Goal: Navigation & Orientation: Find specific page/section

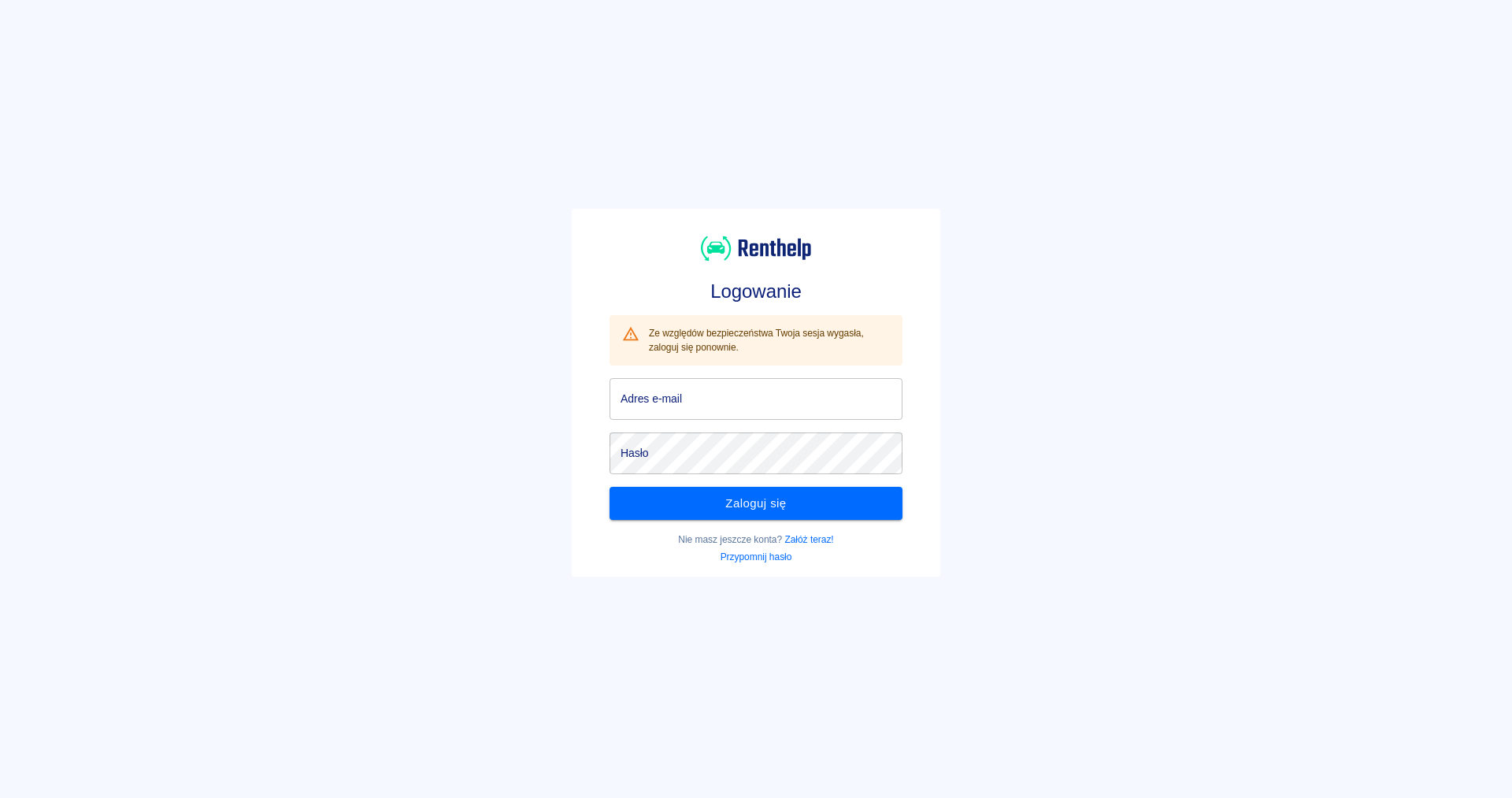
click at [778, 509] on button "Zaloguj się" at bounding box center [756, 503] width 293 height 33
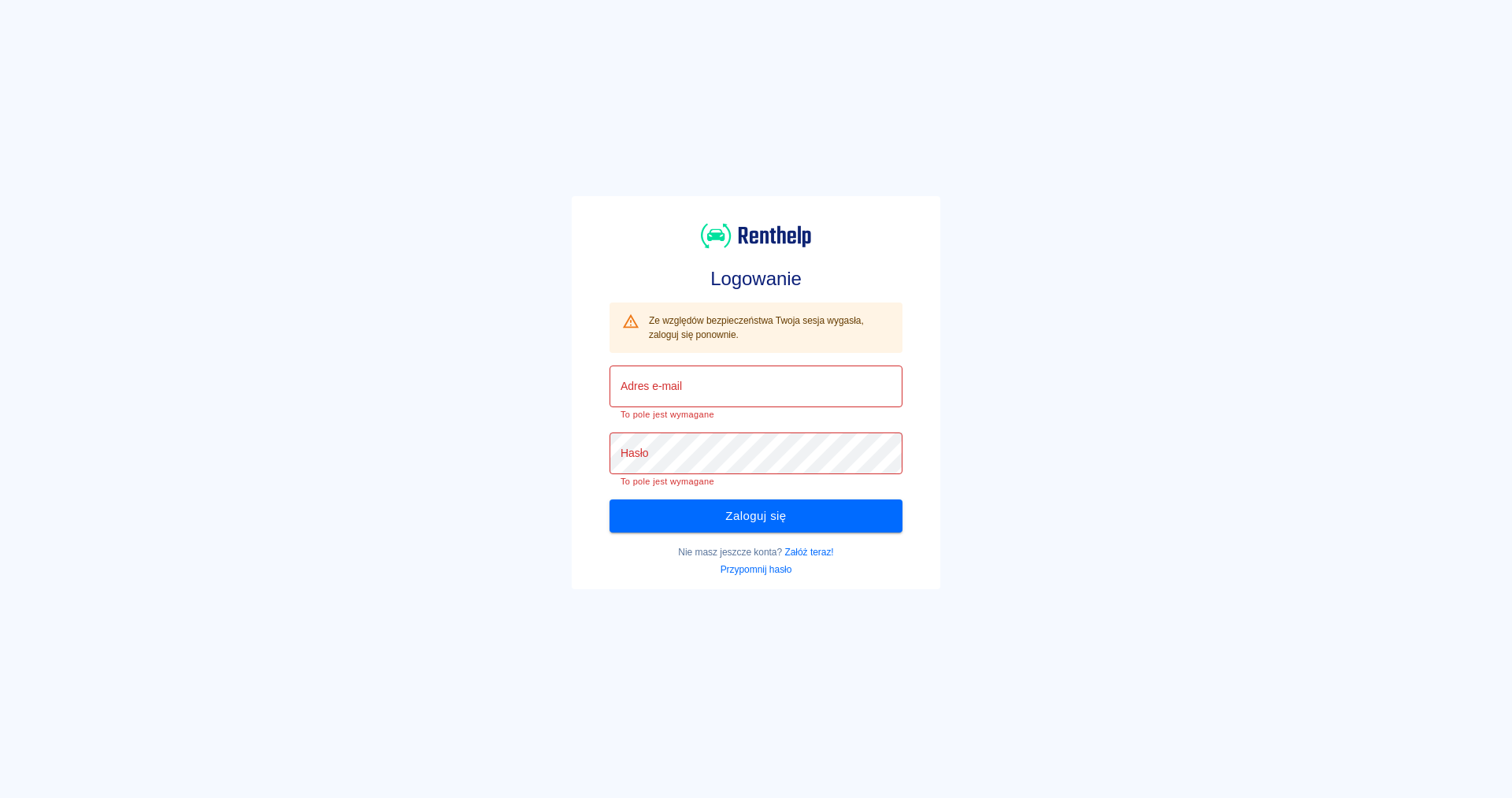
click at [791, 382] on input "Adres e-mail" at bounding box center [756, 386] width 293 height 41
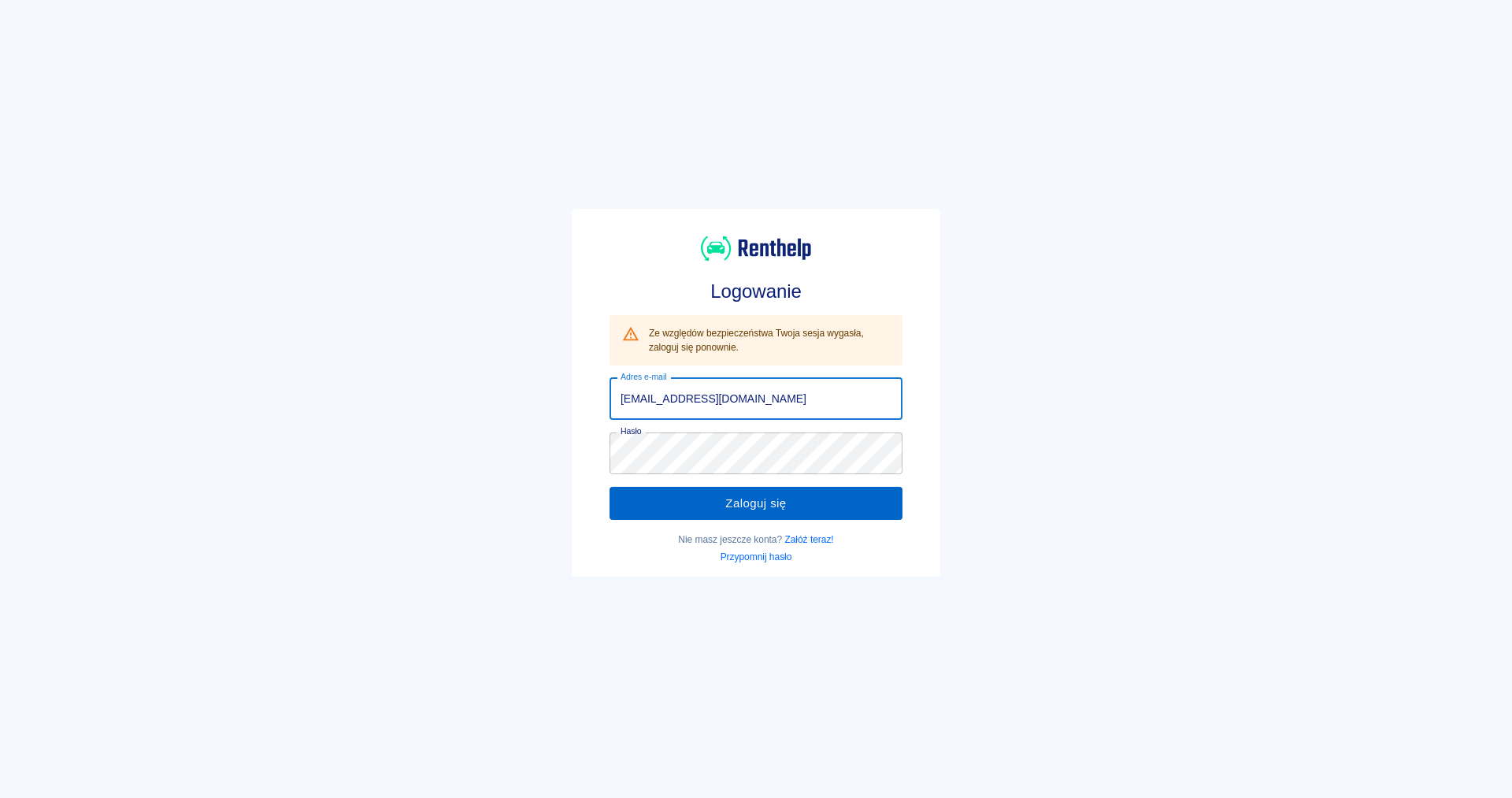
type input "[EMAIL_ADDRESS][DOMAIN_NAME]"
click at [772, 501] on button "Zaloguj się" at bounding box center [756, 503] width 293 height 33
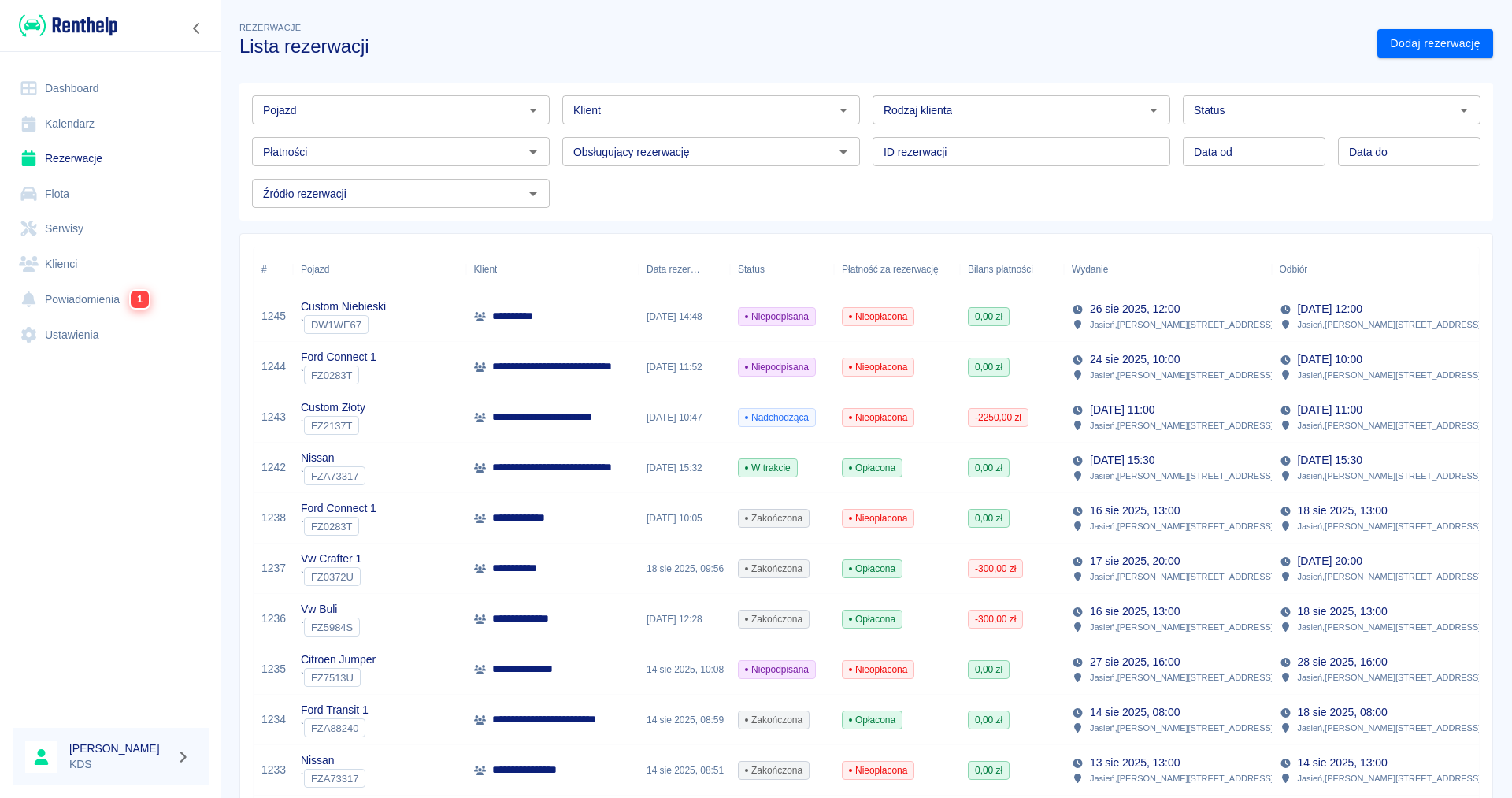
click at [817, 473] on div "W trakcie" at bounding box center [782, 468] width 104 height 51
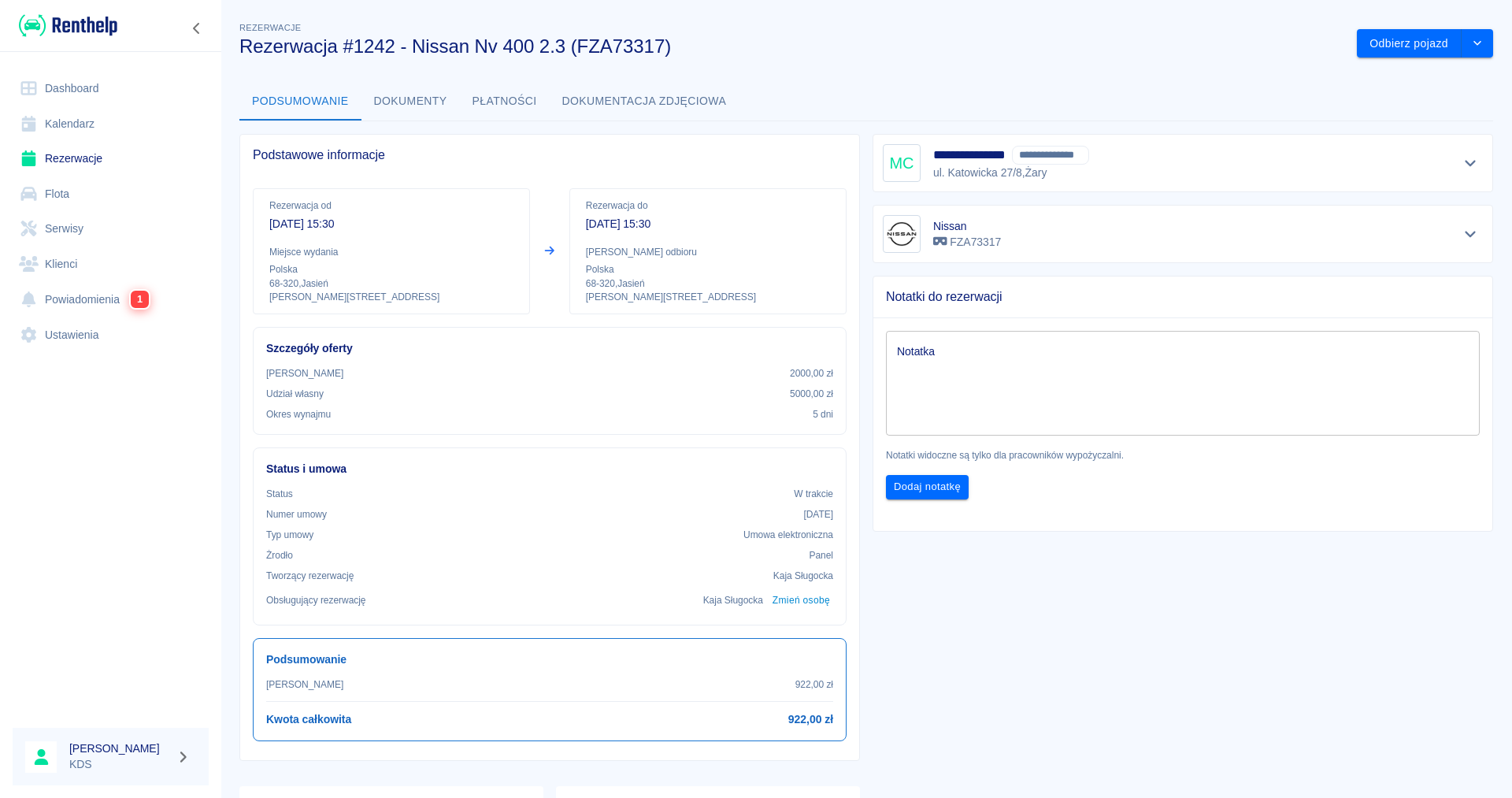
click at [56, 115] on link "Kalendarz" at bounding box center [110, 124] width 197 height 36
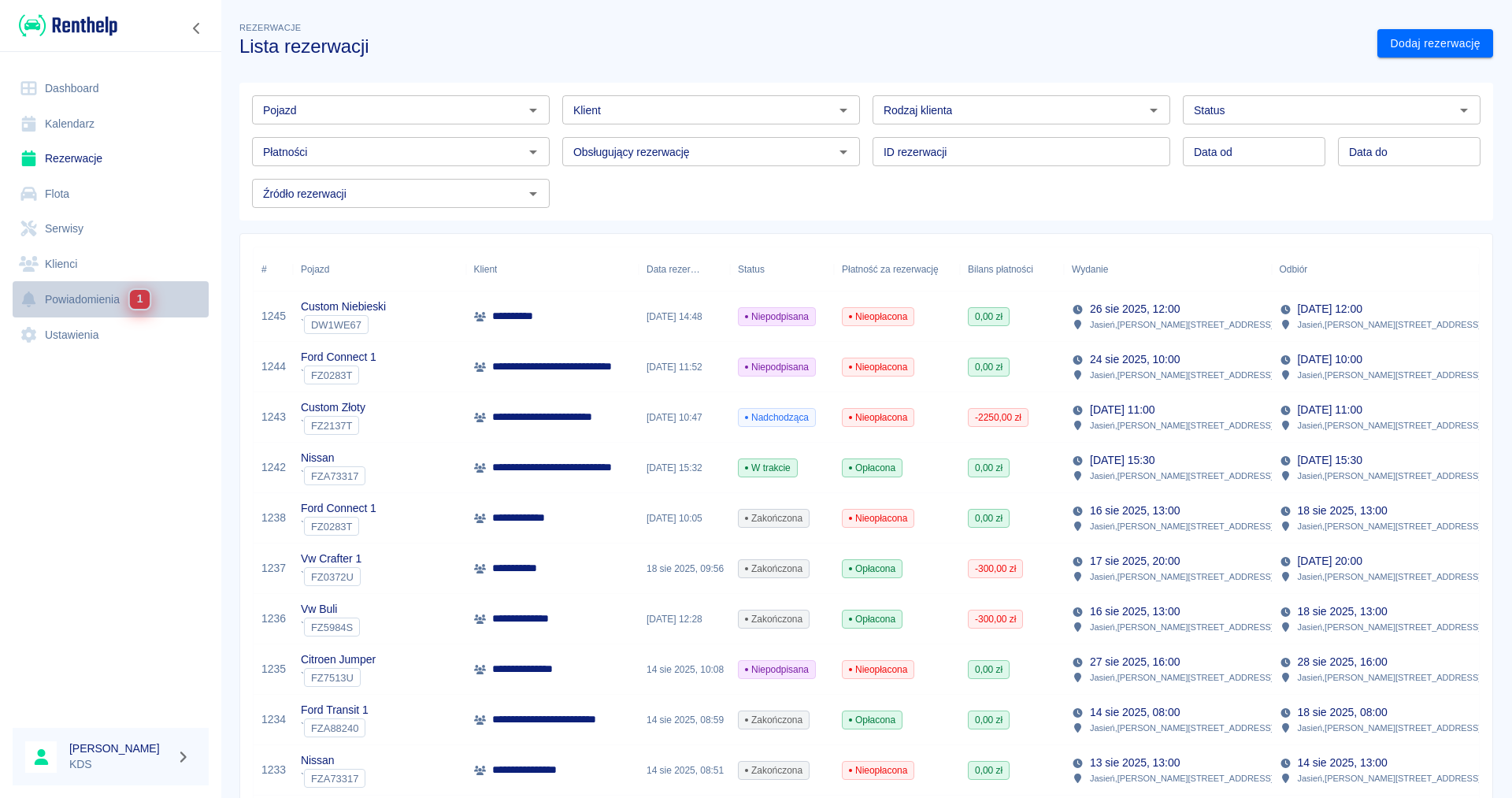
click at [129, 303] on div "1" at bounding box center [139, 299] width 22 height 21
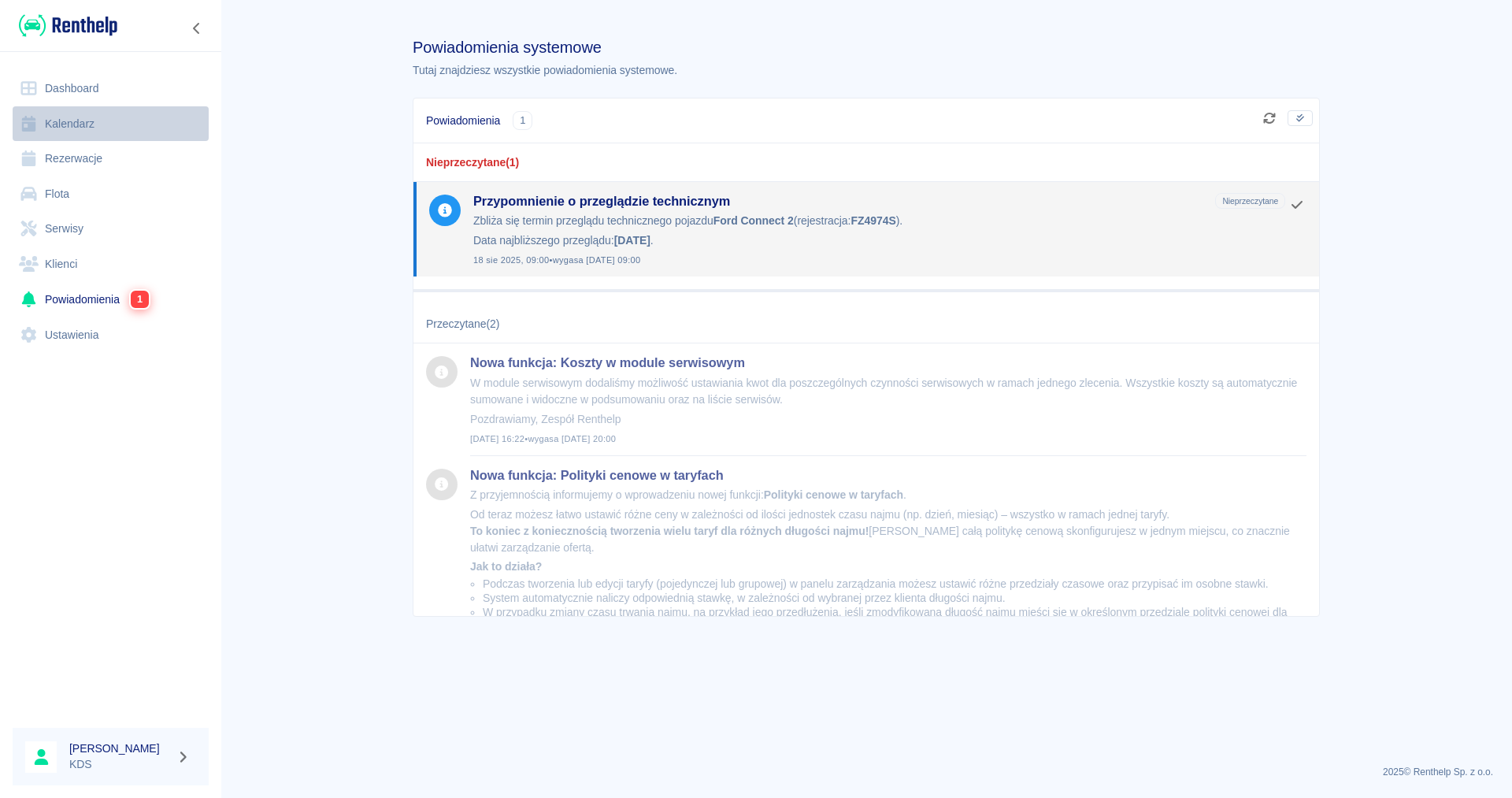
click at [92, 125] on link "Kalendarz" at bounding box center [110, 124] width 197 height 36
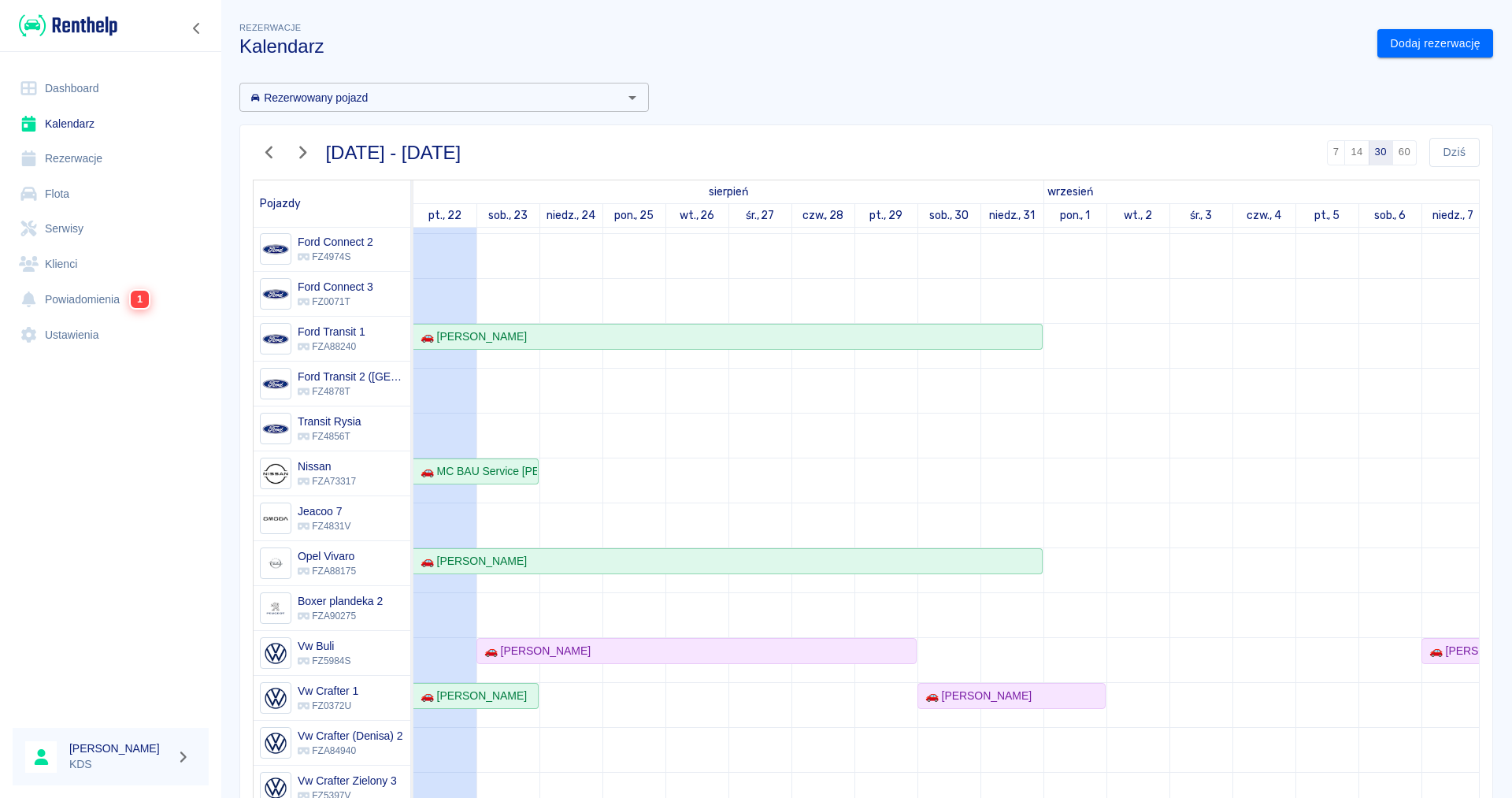
scroll to position [188, 0]
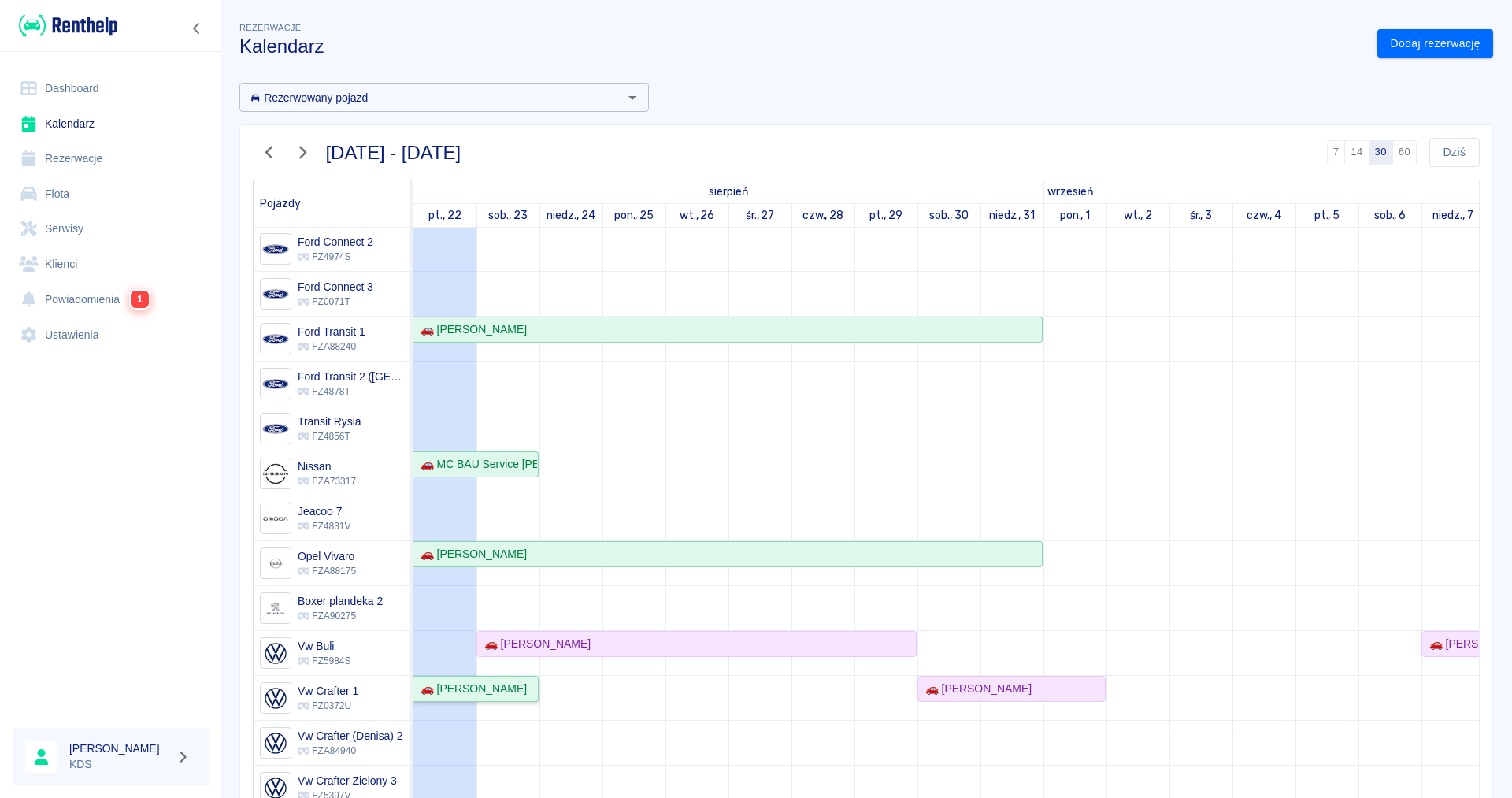
click at [517, 693] on div "🚗 [PERSON_NAME]" at bounding box center [471, 689] width 113 height 17
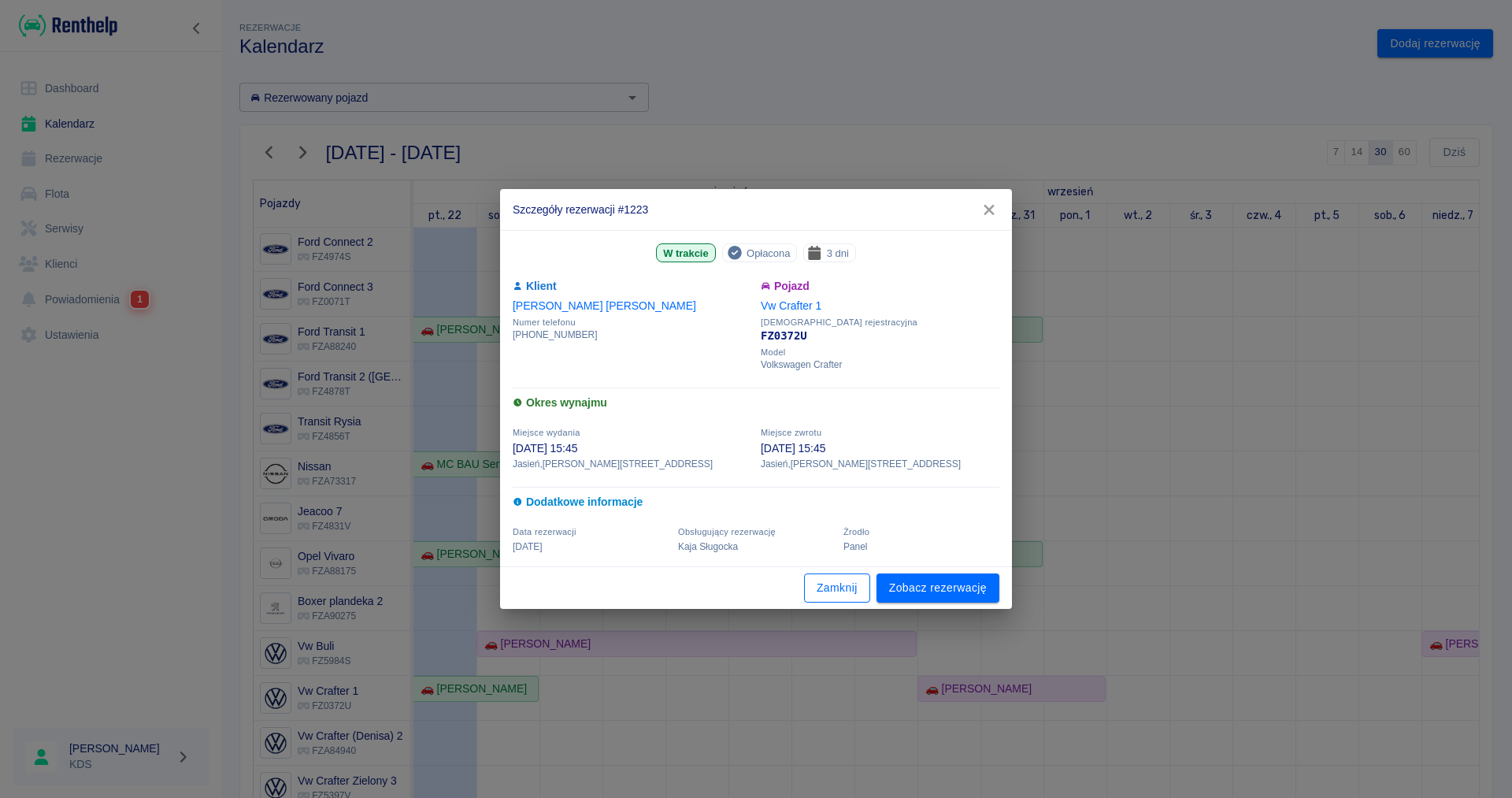
click at [814, 598] on button "Zamknij" at bounding box center [837, 587] width 66 height 29
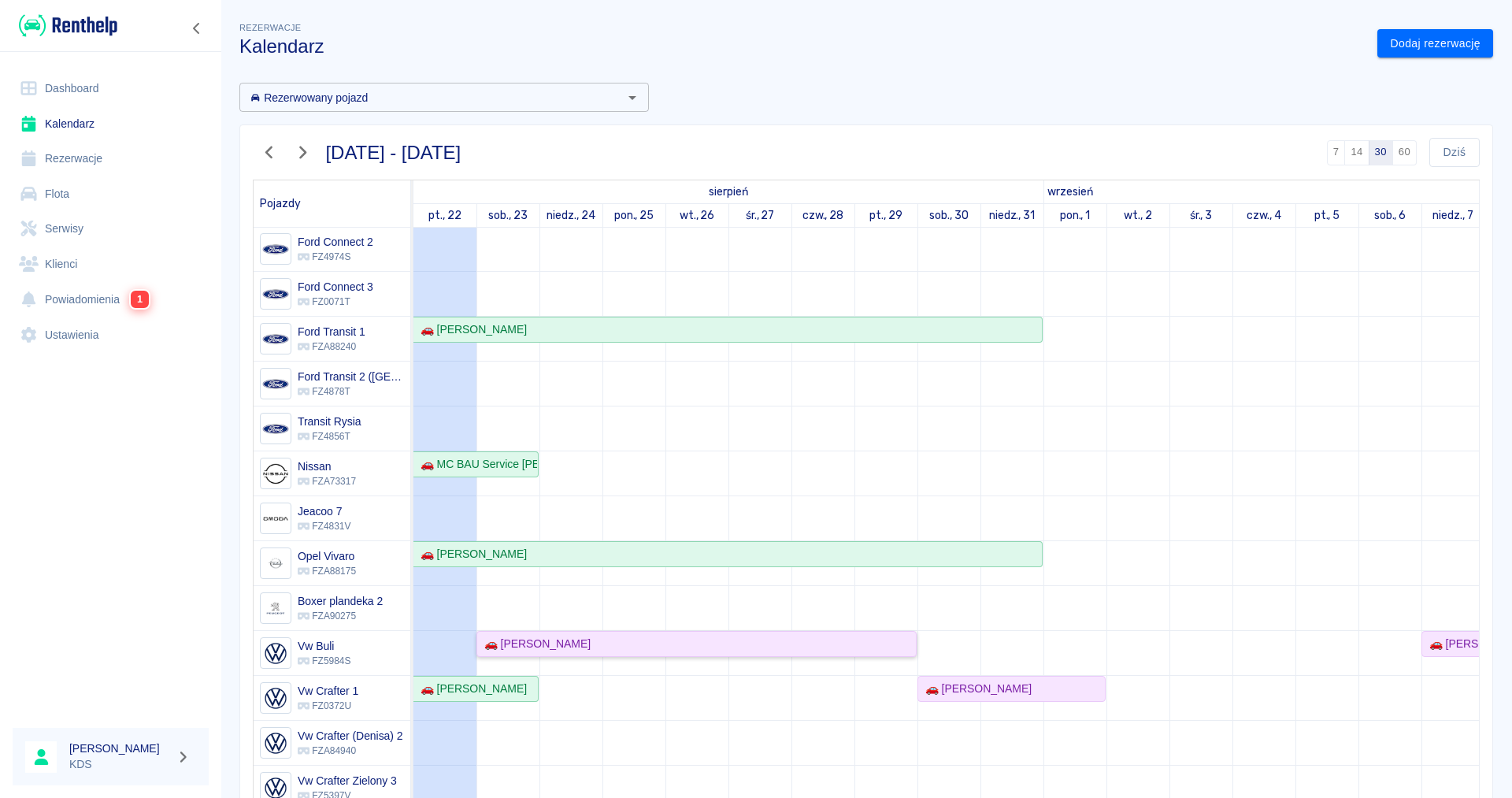
click at [517, 647] on div "🚗 [PERSON_NAME]" at bounding box center [534, 644] width 113 height 17
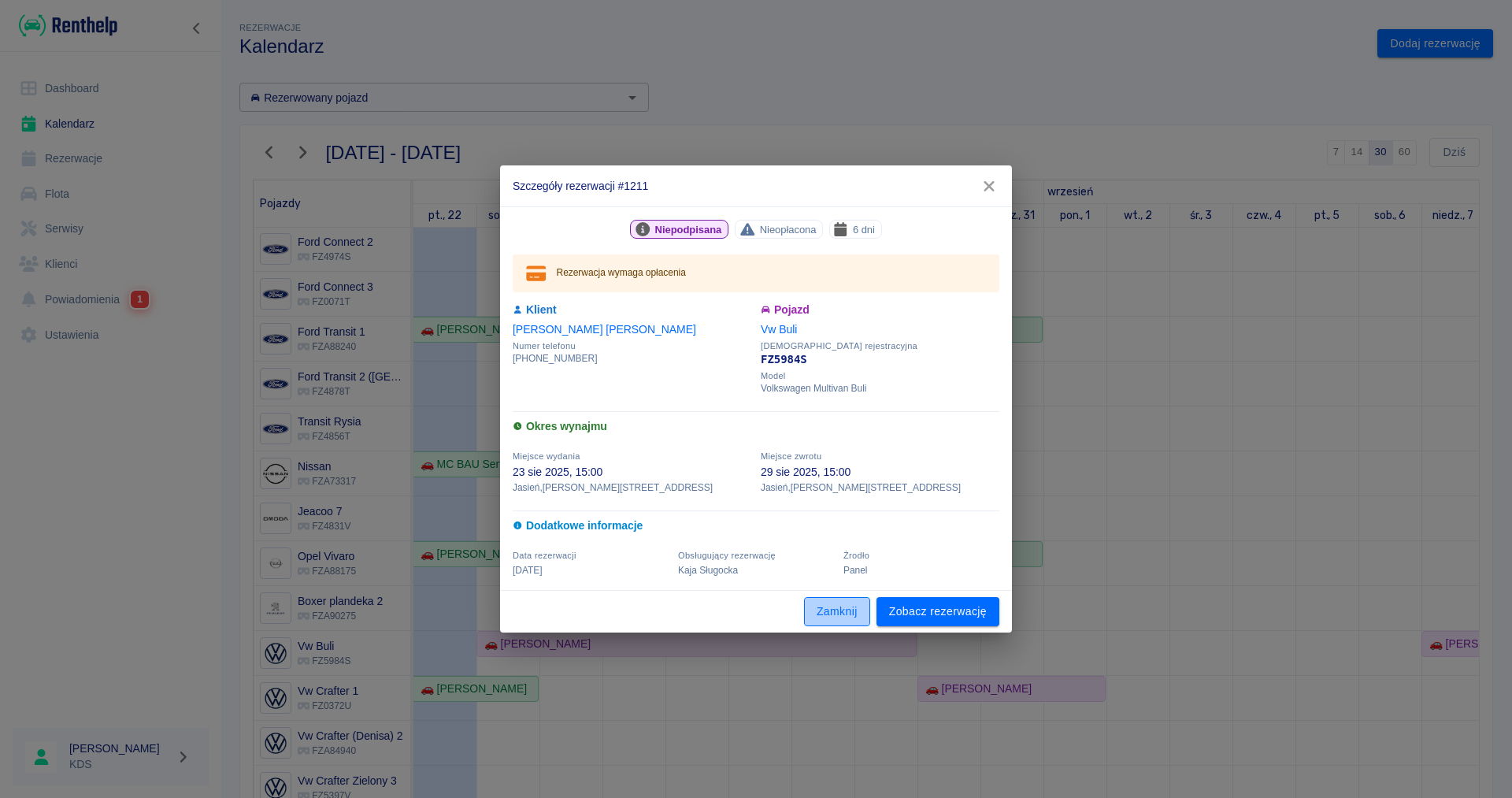
click at [812, 610] on button "Zamknij" at bounding box center [837, 611] width 66 height 29
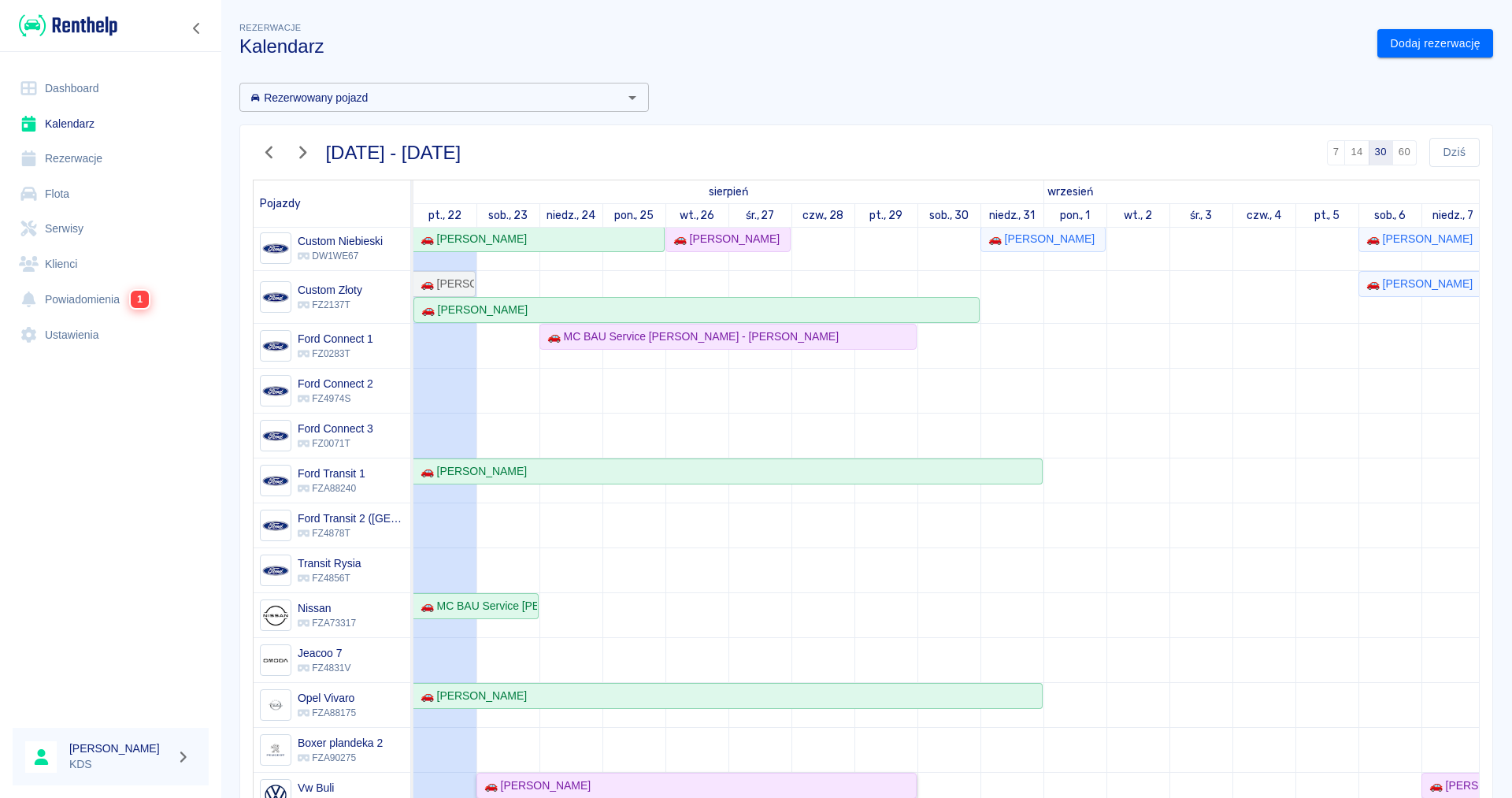
scroll to position [0, 0]
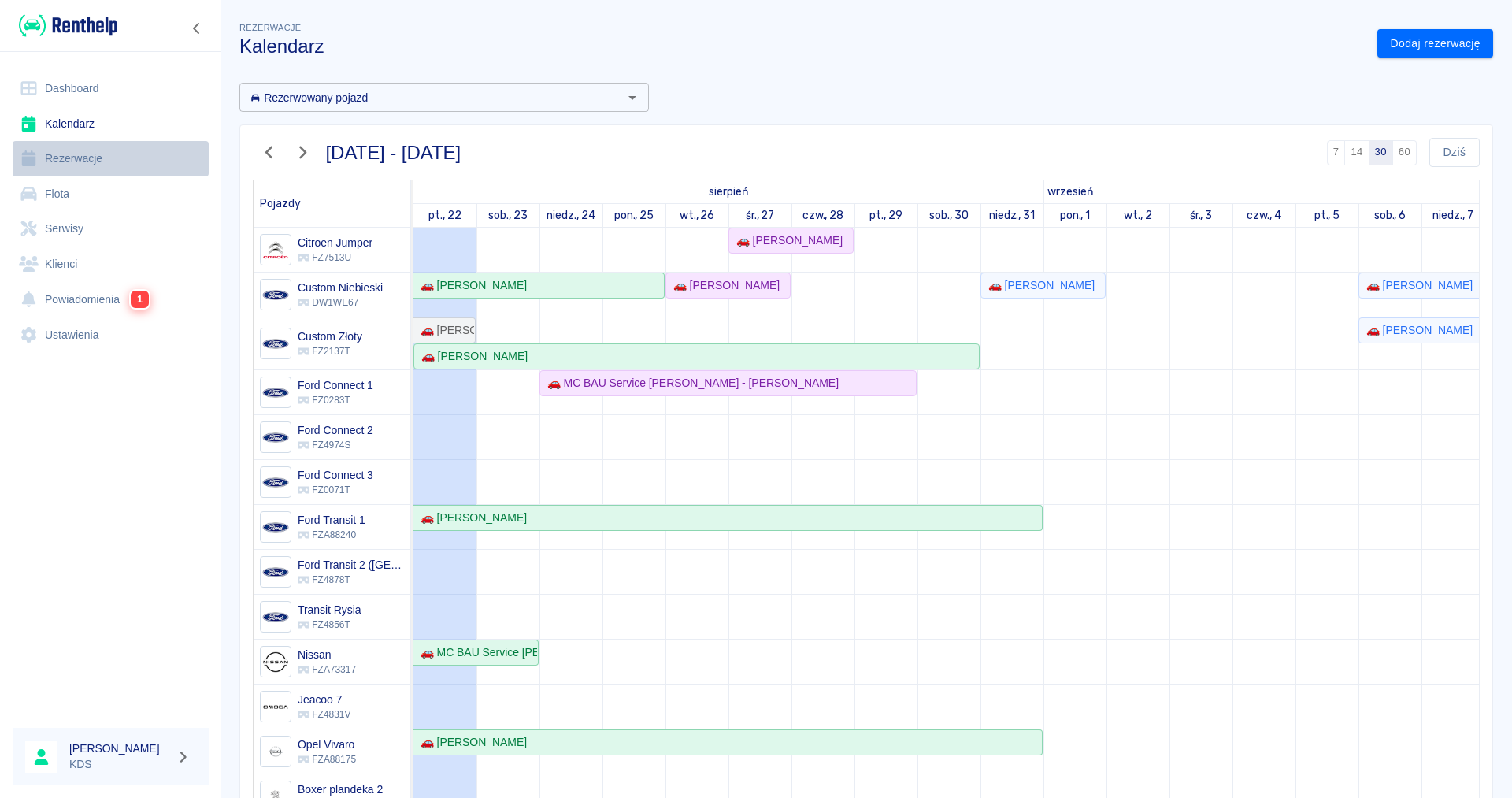
click at [94, 161] on link "Rezerwacje" at bounding box center [110, 159] width 197 height 36
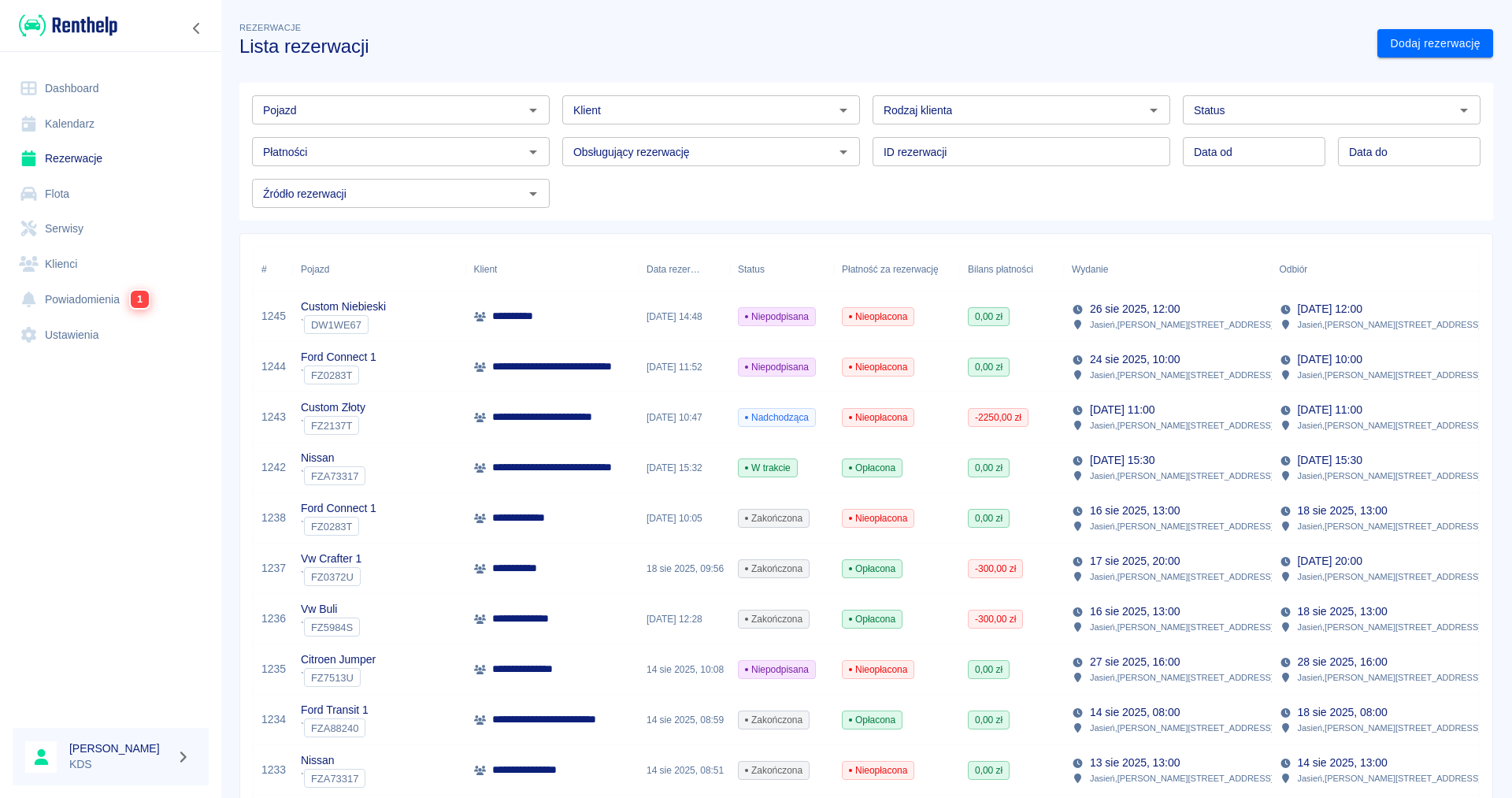
click at [878, 425] on div "Nieopłacona" at bounding box center [877, 417] width 72 height 19
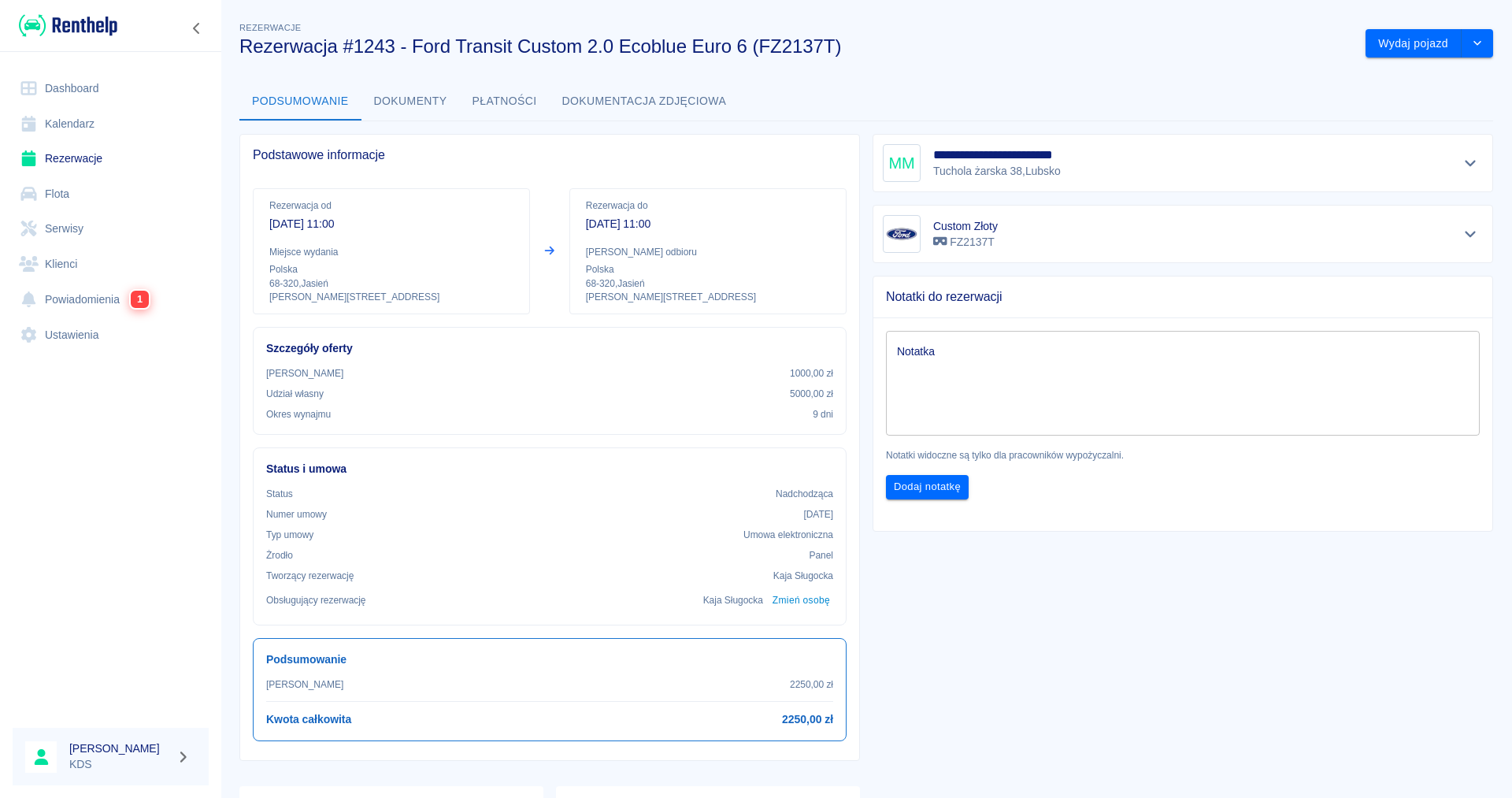
click at [105, 120] on link "Kalendarz" at bounding box center [110, 124] width 197 height 36
